Goal: Information Seeking & Learning: Learn about a topic

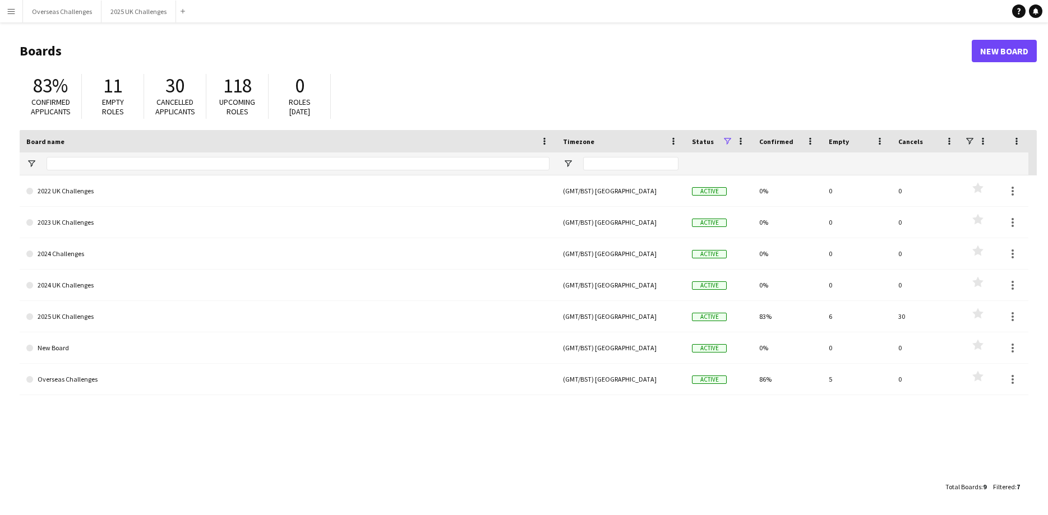
click at [3, 16] on button "Menu" at bounding box center [11, 11] width 22 height 22
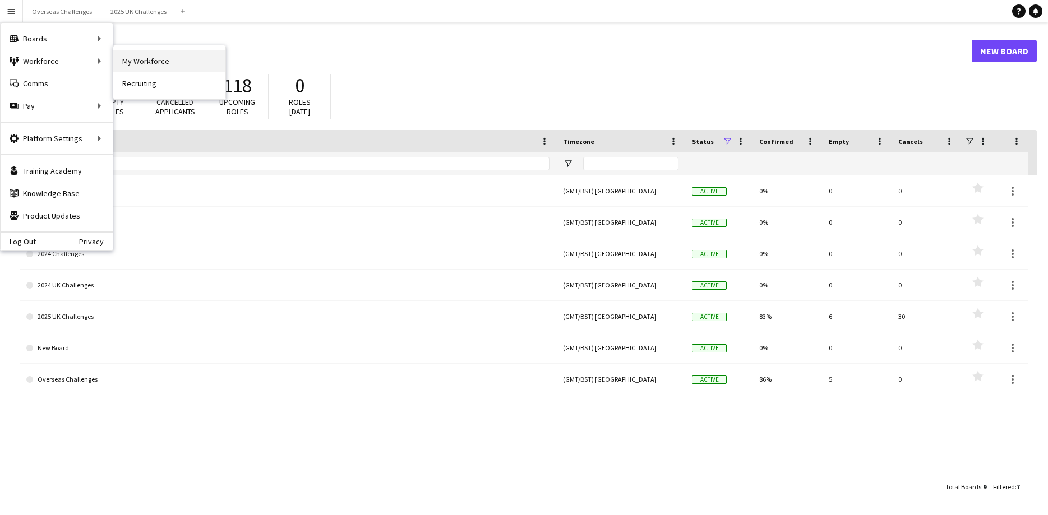
click at [149, 61] on link "My Workforce" at bounding box center [169, 61] width 112 height 22
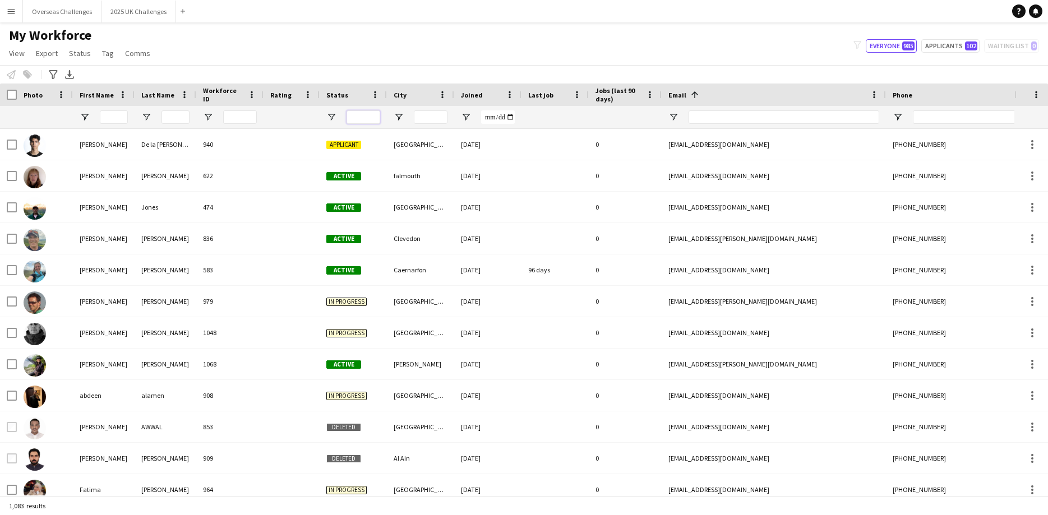
click at [373, 121] on input "Status Filter Input" at bounding box center [363, 116] width 34 height 13
click at [371, 118] on input "Status Filter Input" at bounding box center [363, 116] width 34 height 13
click at [332, 118] on span "Open Filter Menu" at bounding box center [331, 117] width 10 height 10
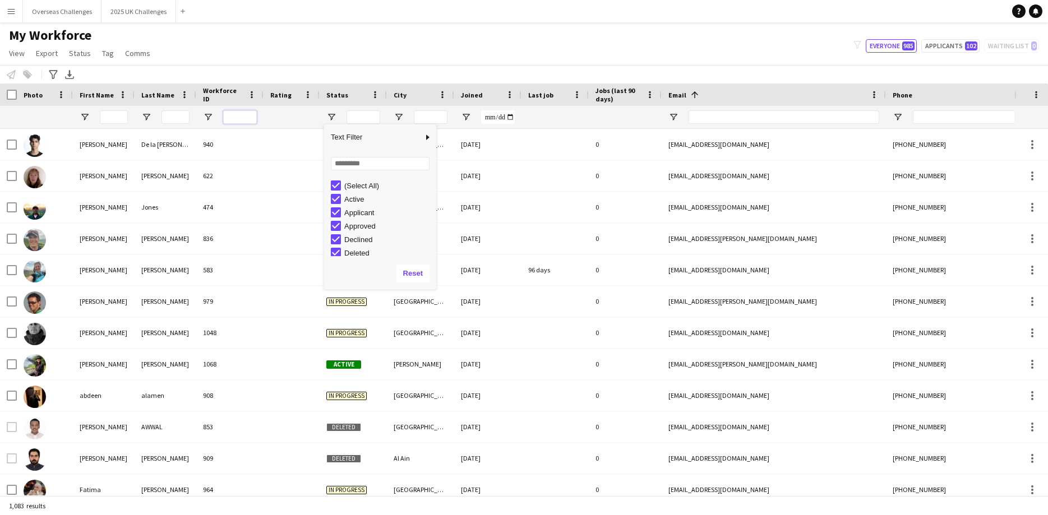
click at [249, 117] on input "Workforce ID Filter Input" at bounding box center [240, 116] width 34 height 13
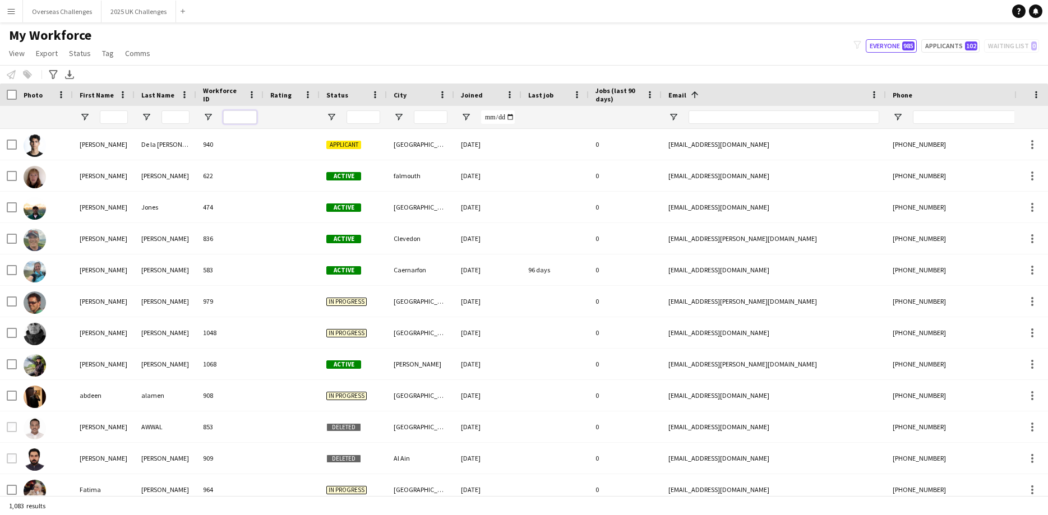
click at [238, 114] on input "Workforce ID Filter Input" at bounding box center [240, 116] width 34 height 13
click at [57, 71] on icon at bounding box center [53, 74] width 8 height 9
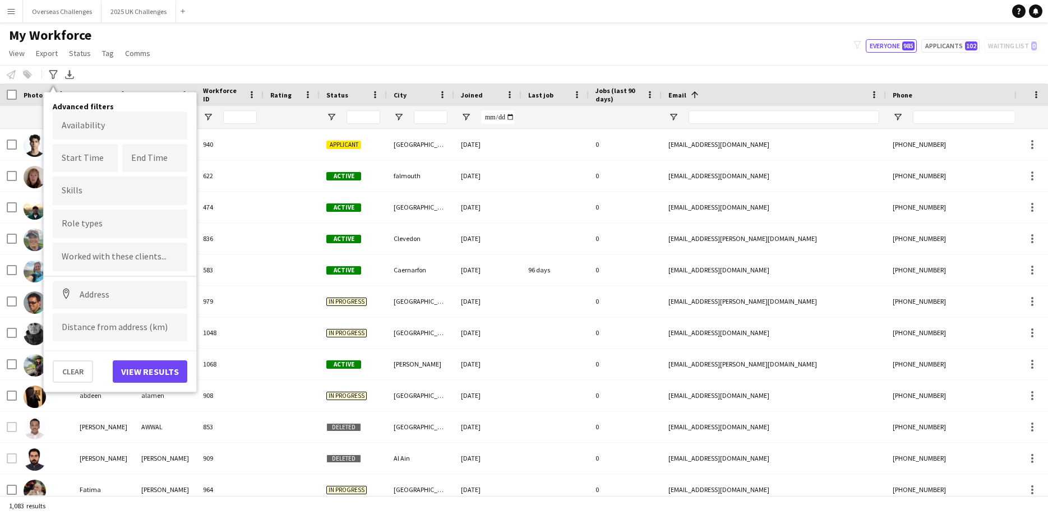
click at [96, 225] on input "Type to search role types..." at bounding box center [120, 224] width 117 height 10
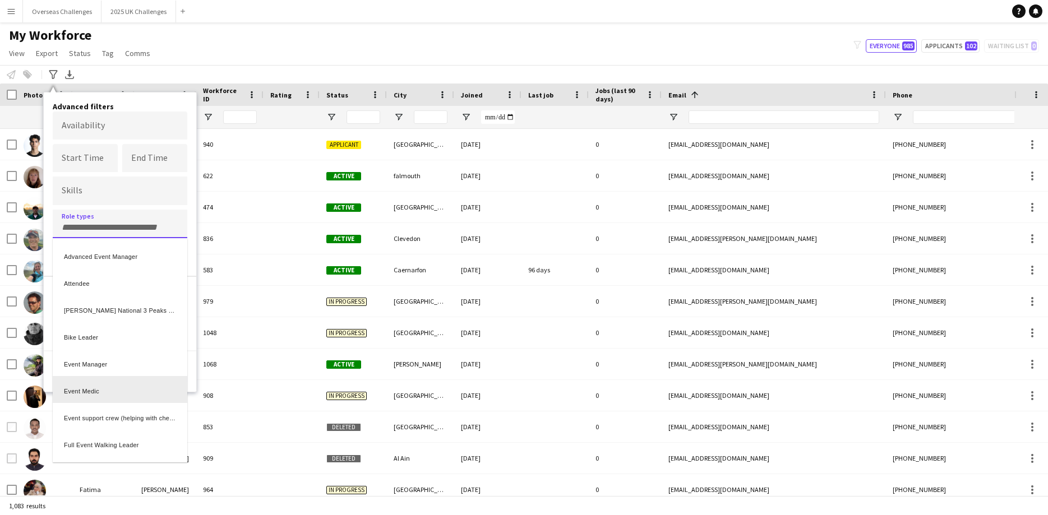
click at [102, 395] on div "Event Medic" at bounding box center [120, 389] width 135 height 27
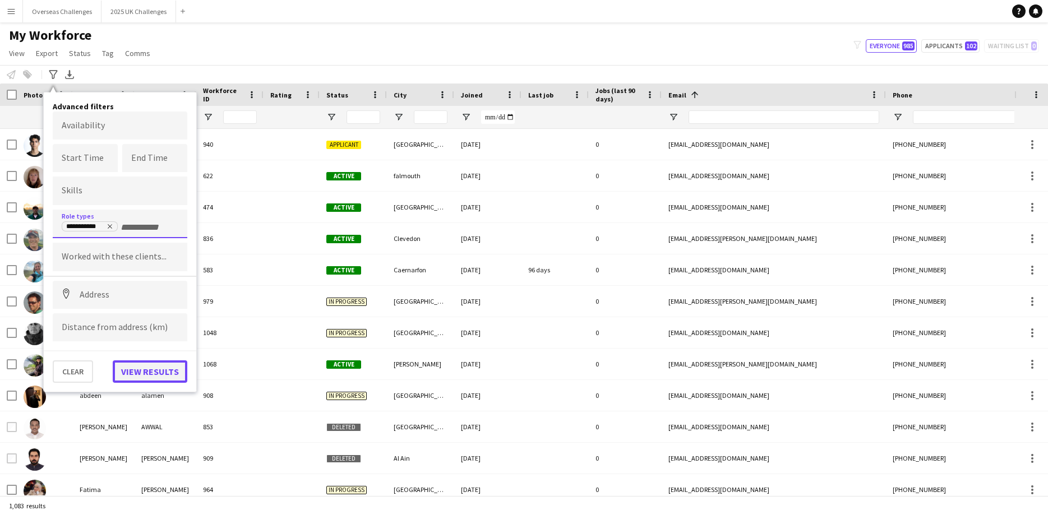
click at [159, 376] on button "View results" at bounding box center [150, 371] width 75 height 22
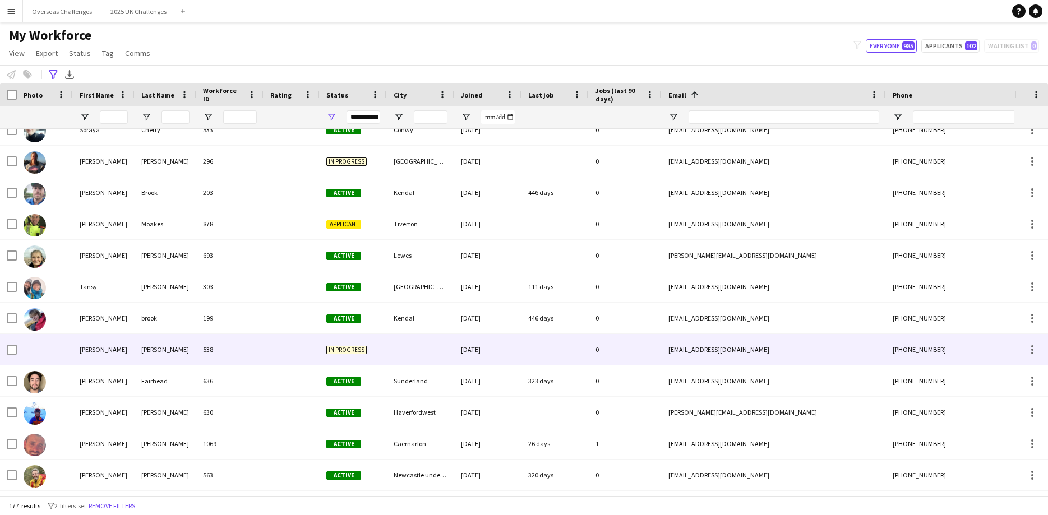
click at [266, 344] on div at bounding box center [291, 349] width 56 height 31
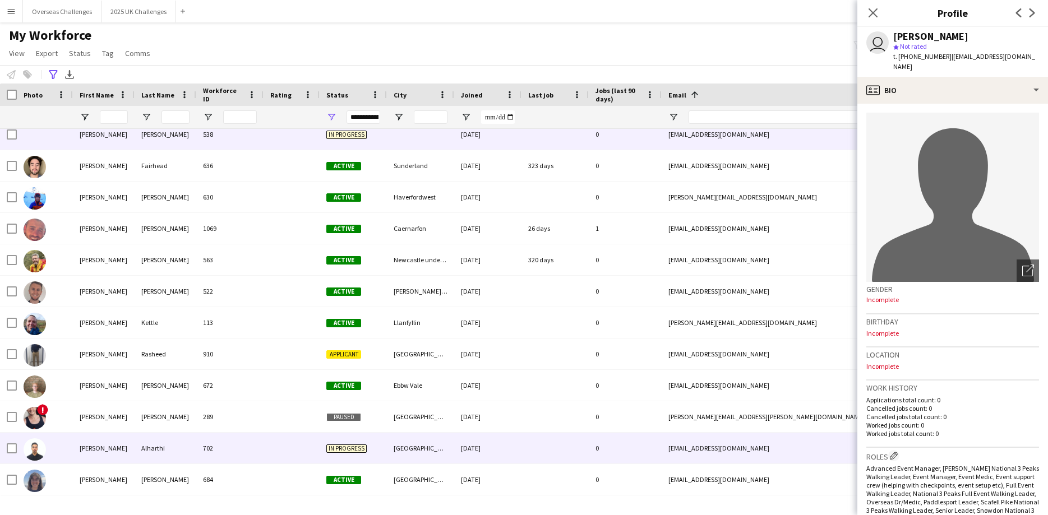
click at [289, 441] on div at bounding box center [291, 448] width 56 height 31
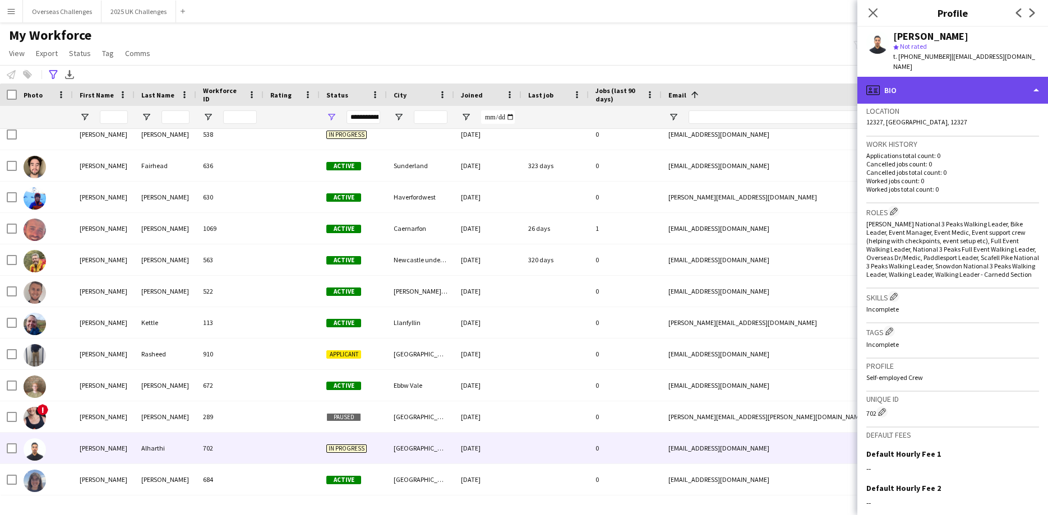
click at [956, 82] on div "profile Bio" at bounding box center [952, 90] width 191 height 27
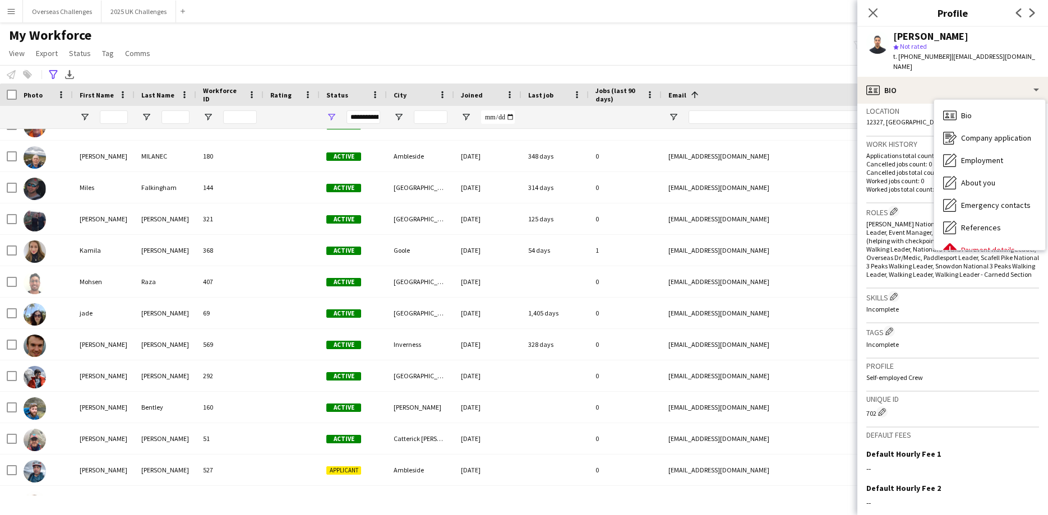
click at [366, 114] on div "**********" at bounding box center [363, 116] width 34 height 13
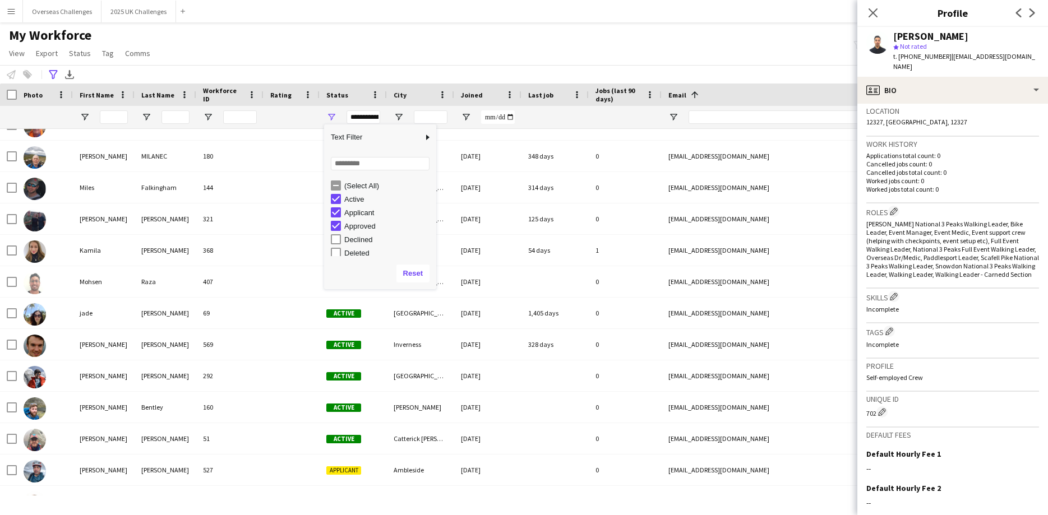
click at [351, 229] on div "Approved" at bounding box center [388, 226] width 89 height 8
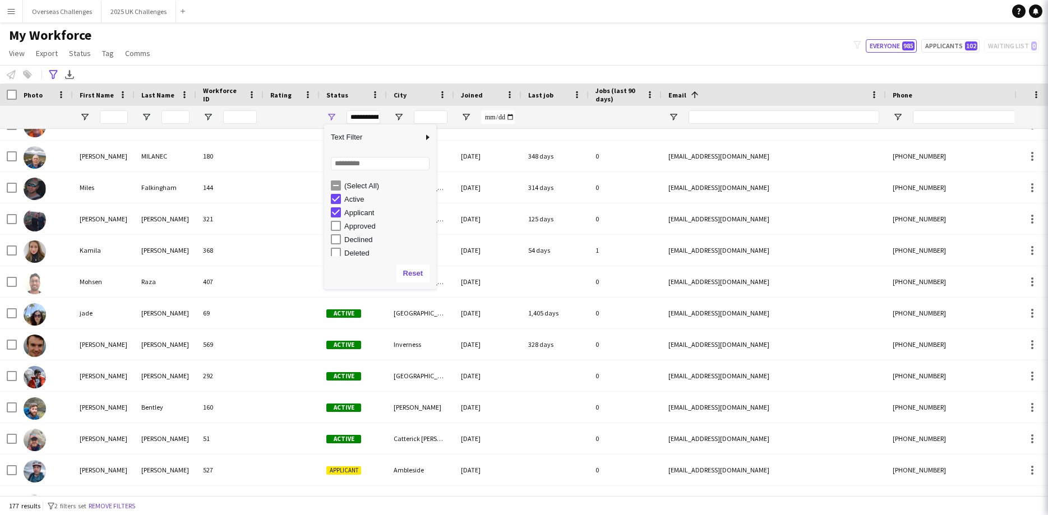
click at [351, 229] on div "Approved" at bounding box center [388, 226] width 89 height 8
click at [359, 194] on div "In progress" at bounding box center [388, 196] width 89 height 8
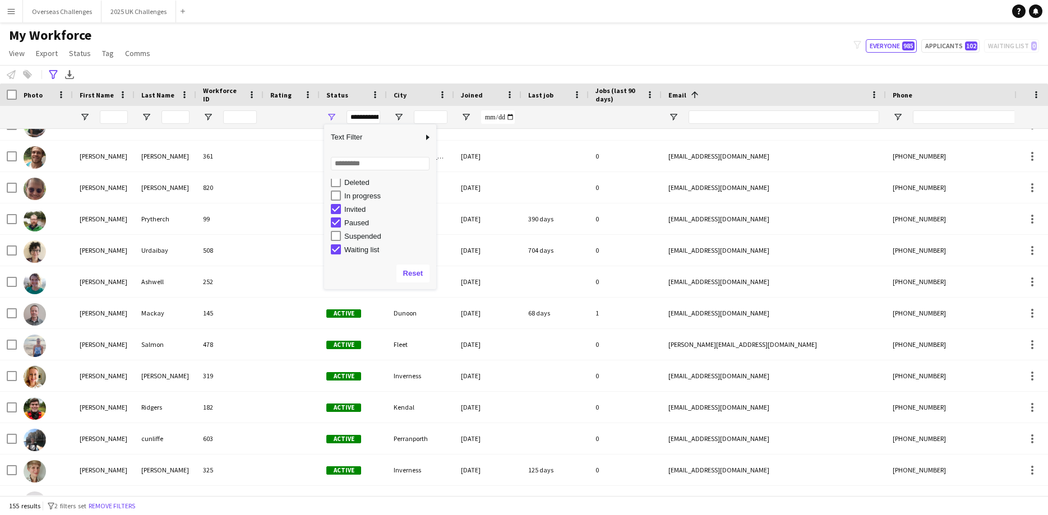
click at [351, 207] on div "Invited" at bounding box center [388, 209] width 89 height 8
click at [349, 225] on div "Paused" at bounding box center [388, 223] width 89 height 8
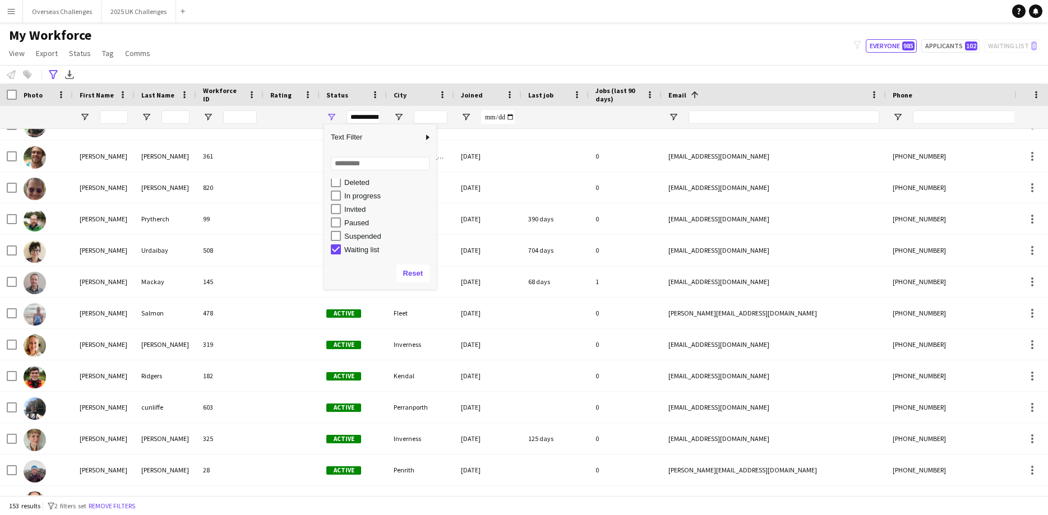
click at [348, 247] on div "Waiting list" at bounding box center [388, 250] width 89 height 8
type input "**********"
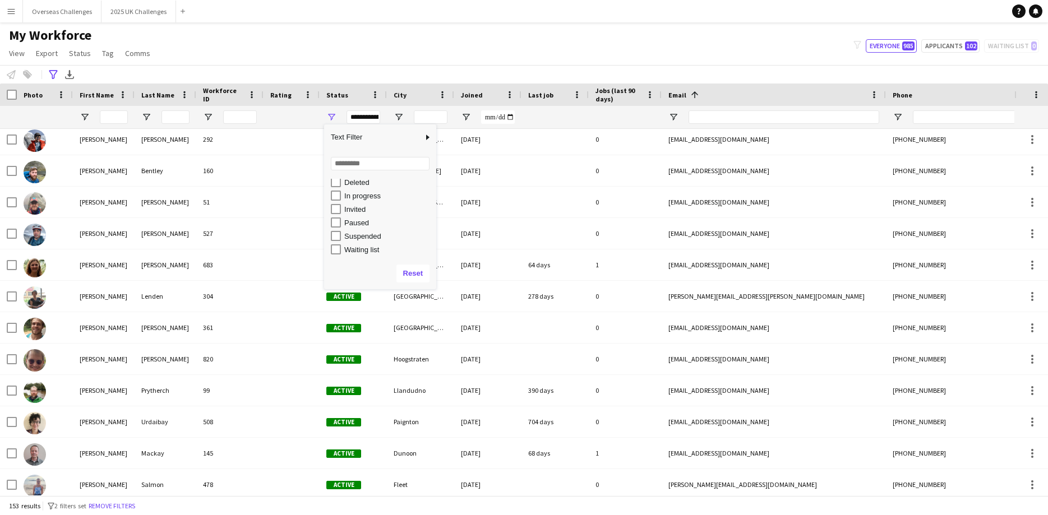
click at [407, 47] on div "My Workforce View Views Default view New view Update view Delete view Edit name…" at bounding box center [524, 46] width 1048 height 38
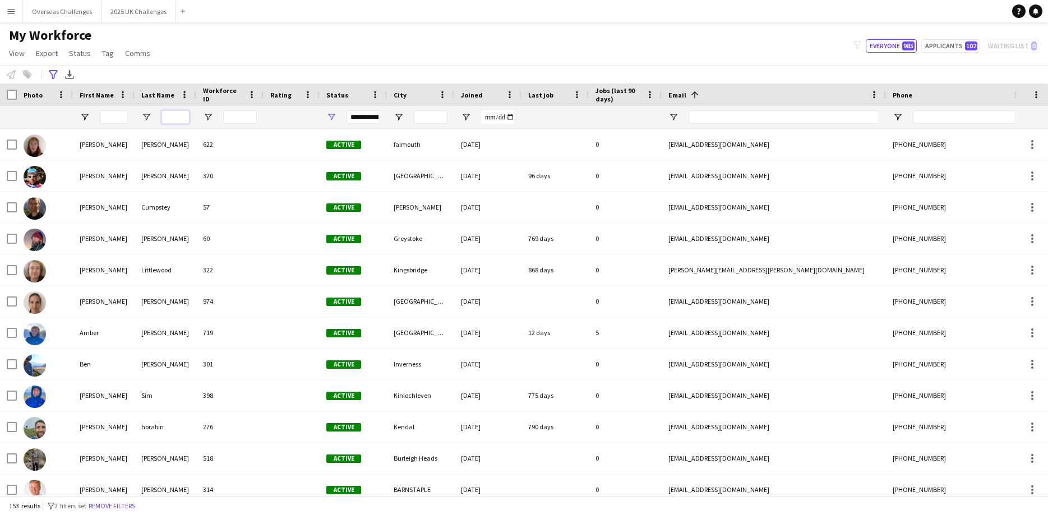
click at [175, 118] on input "Last Name Filter Input" at bounding box center [175, 116] width 28 height 13
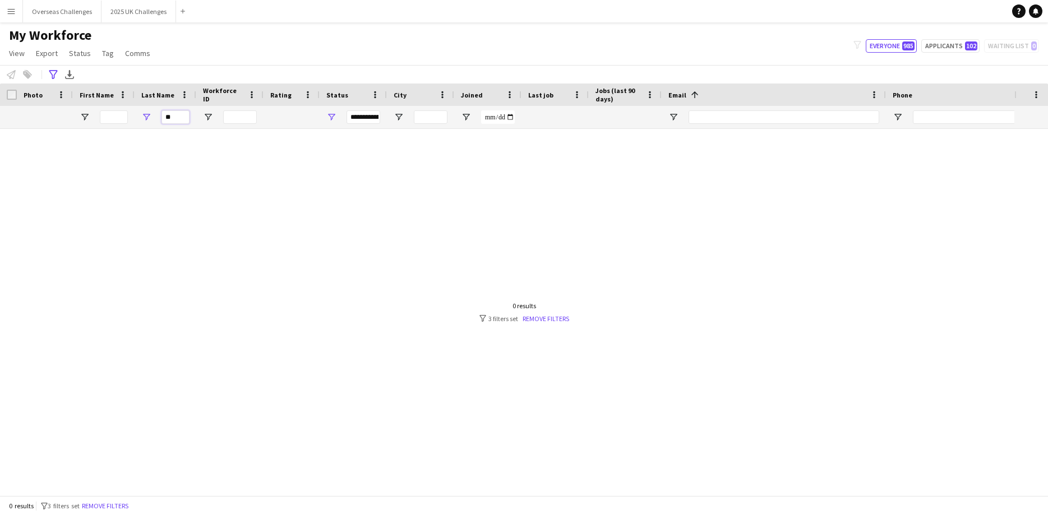
type input "*"
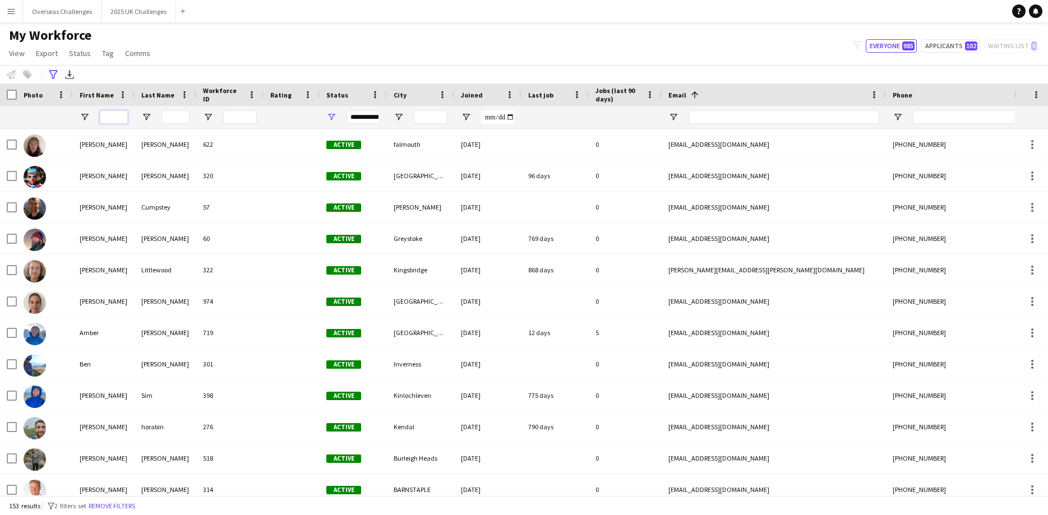
click at [123, 119] on input "First Name Filter Input" at bounding box center [114, 116] width 28 height 13
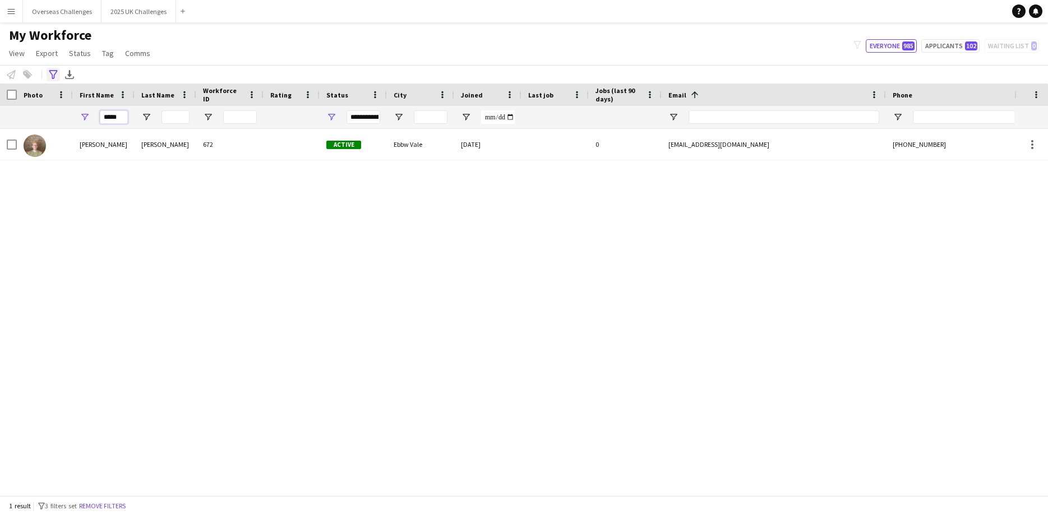
type input "*****"
click at [52, 76] on icon "Advanced filters" at bounding box center [53, 74] width 9 height 9
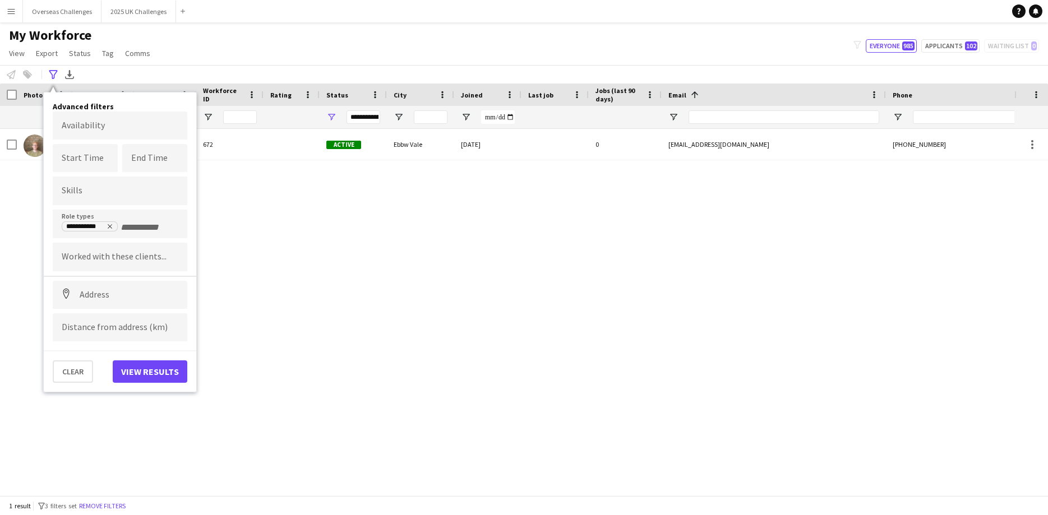
click at [135, 230] on input "+ Role type" at bounding box center [145, 228] width 48 height 10
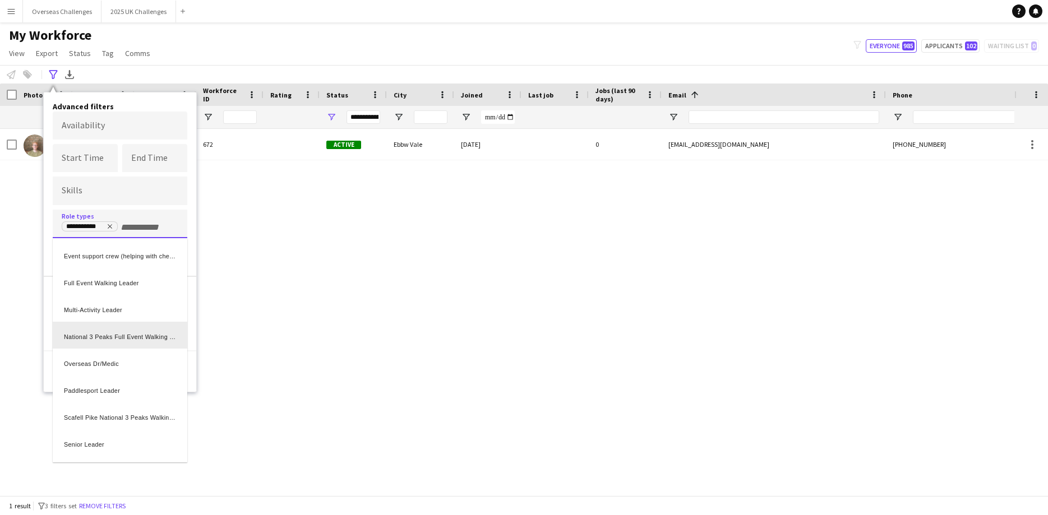
scroll to position [151, 0]
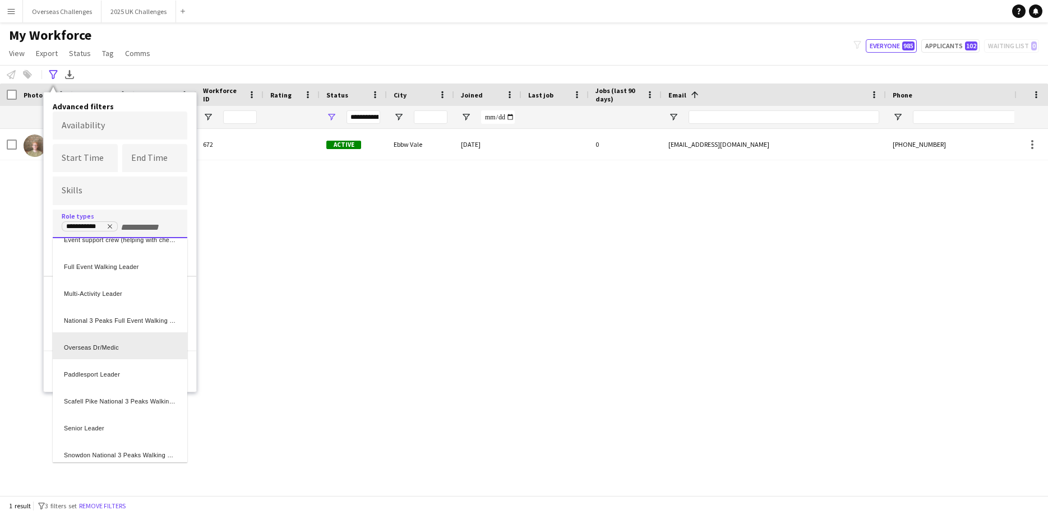
click at [131, 353] on div "Overseas Dr/Medic" at bounding box center [120, 345] width 135 height 27
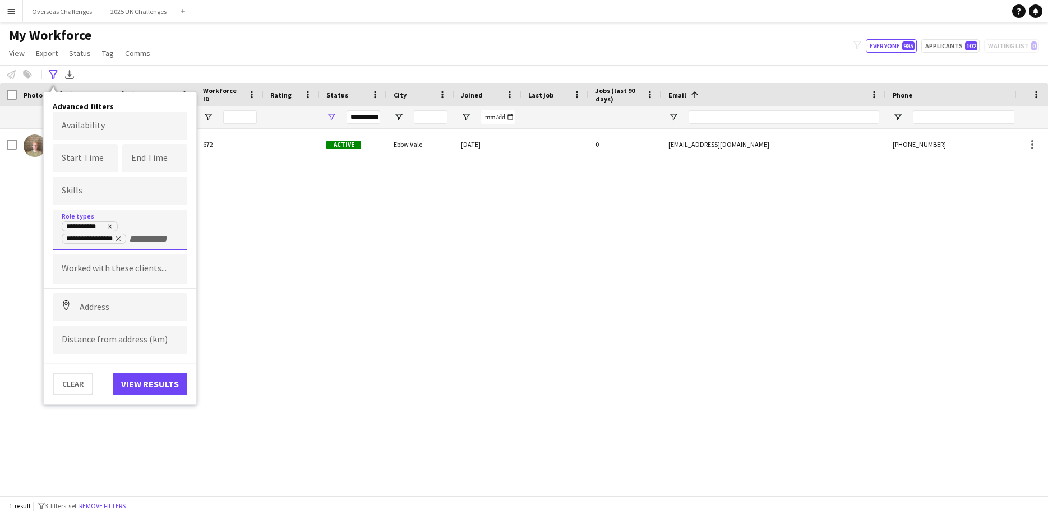
scroll to position [0, 0]
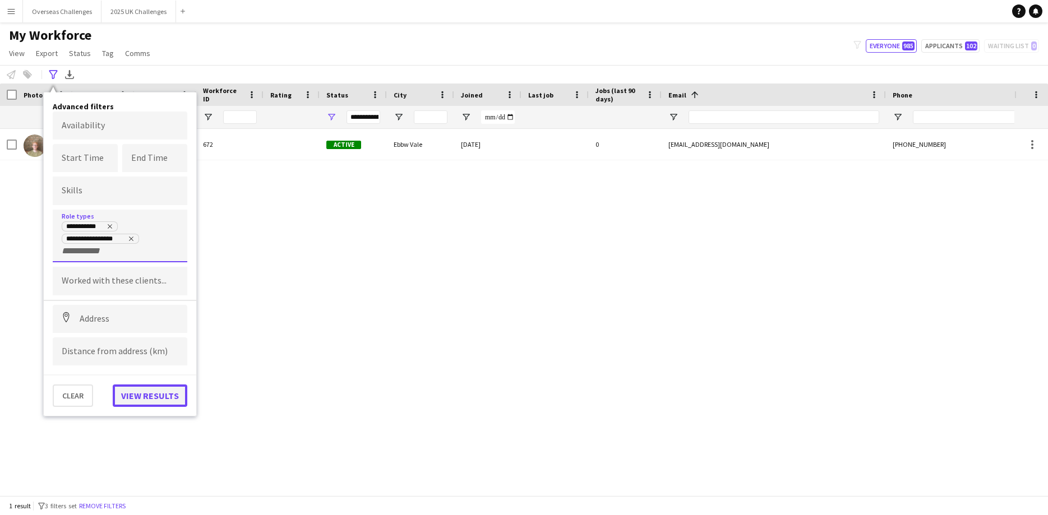
click at [156, 399] on button "View results" at bounding box center [150, 396] width 75 height 22
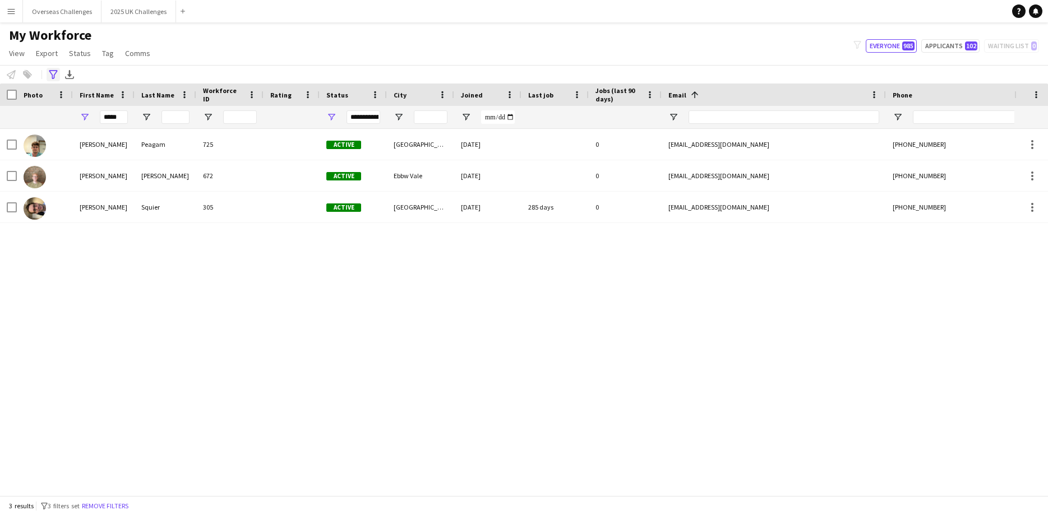
click at [54, 73] on icon "Advanced filters" at bounding box center [53, 74] width 9 height 9
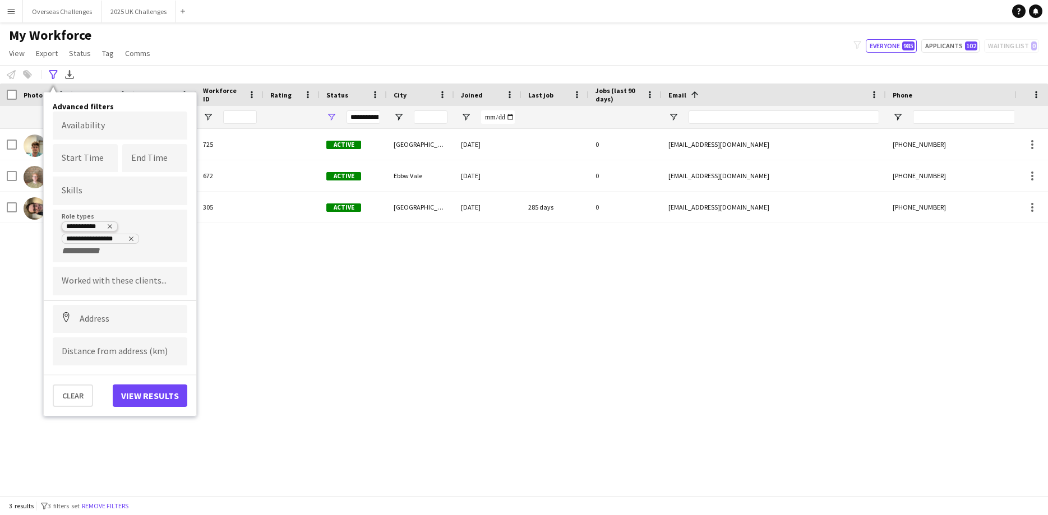
click at [113, 225] on icon "Remove tag" at bounding box center [109, 226] width 7 height 7
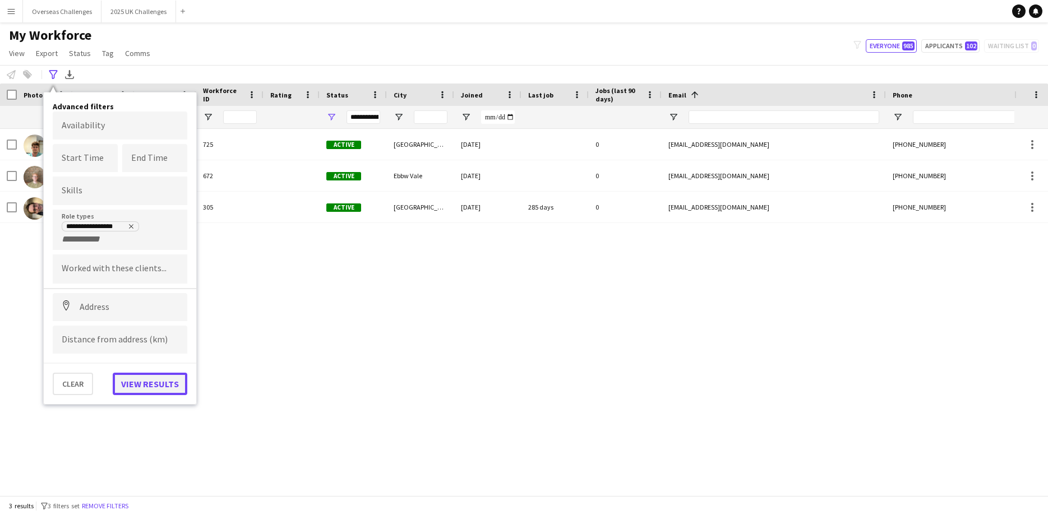
click at [169, 391] on button "View results" at bounding box center [150, 384] width 75 height 22
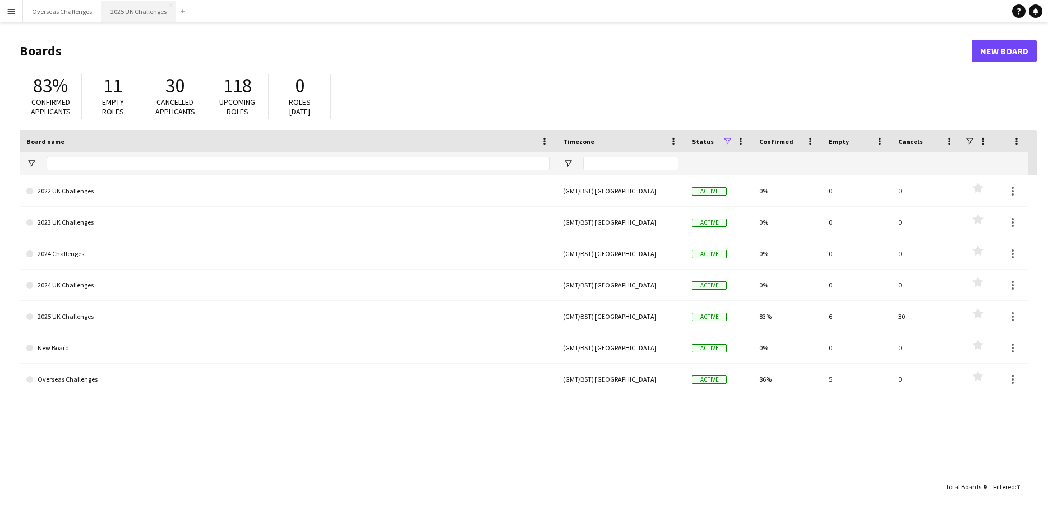
click at [151, 16] on button "2025 UK Challenges Close" at bounding box center [138, 12] width 75 height 22
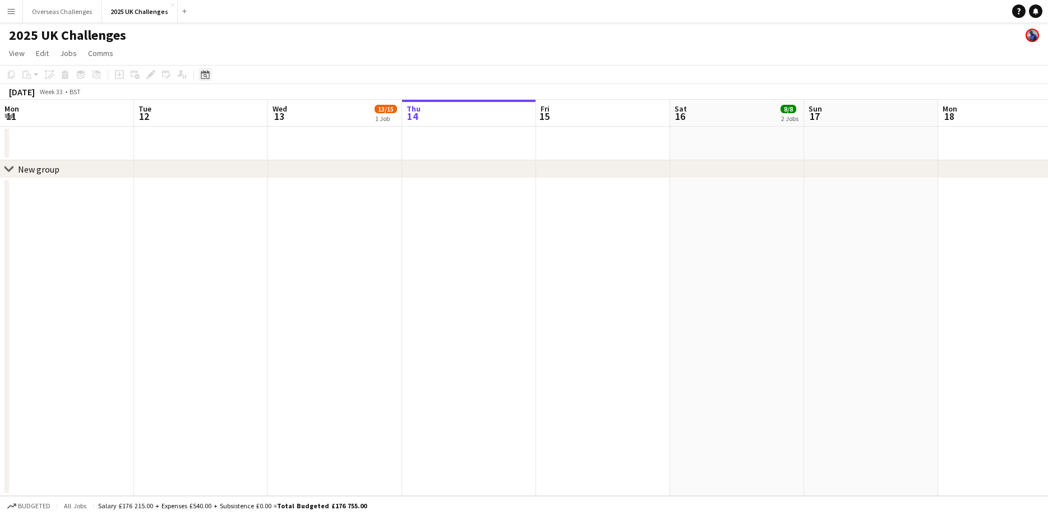
click at [204, 78] on icon "Date picker" at bounding box center [205, 74] width 9 height 9
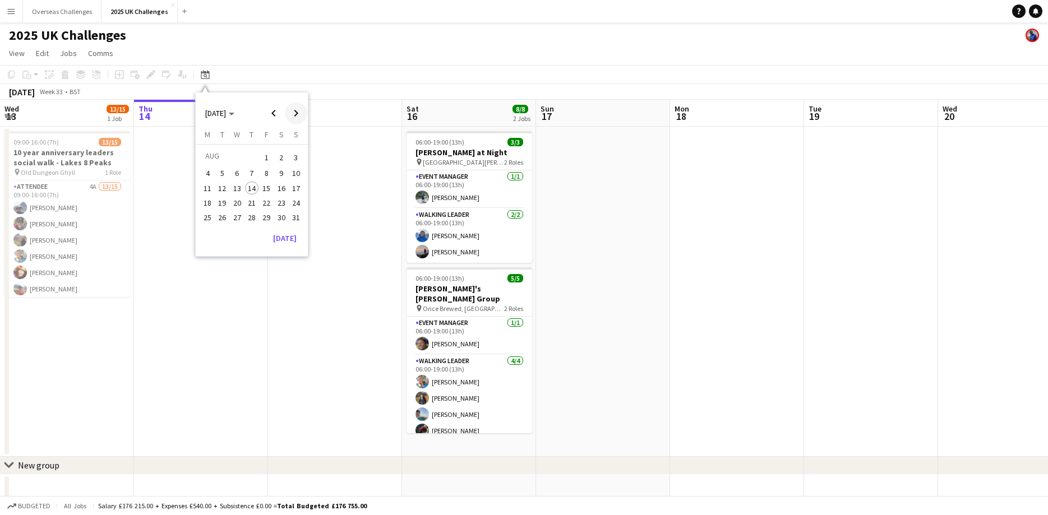
click at [297, 118] on span "Next month" at bounding box center [296, 113] width 22 height 22
click at [266, 190] on span "12" at bounding box center [266, 185] width 13 height 13
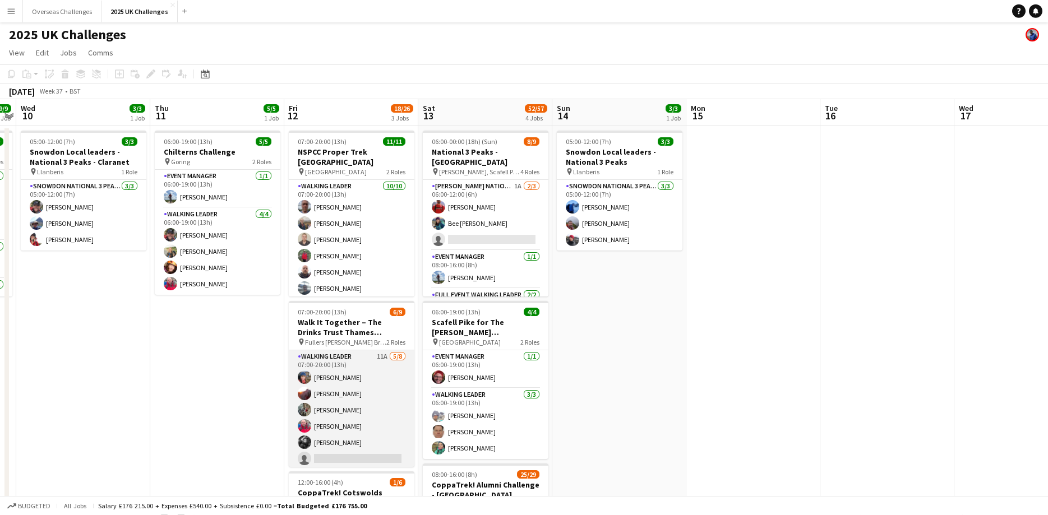
scroll to position [0, 0]
